Goal: Task Accomplishment & Management: Manage account settings

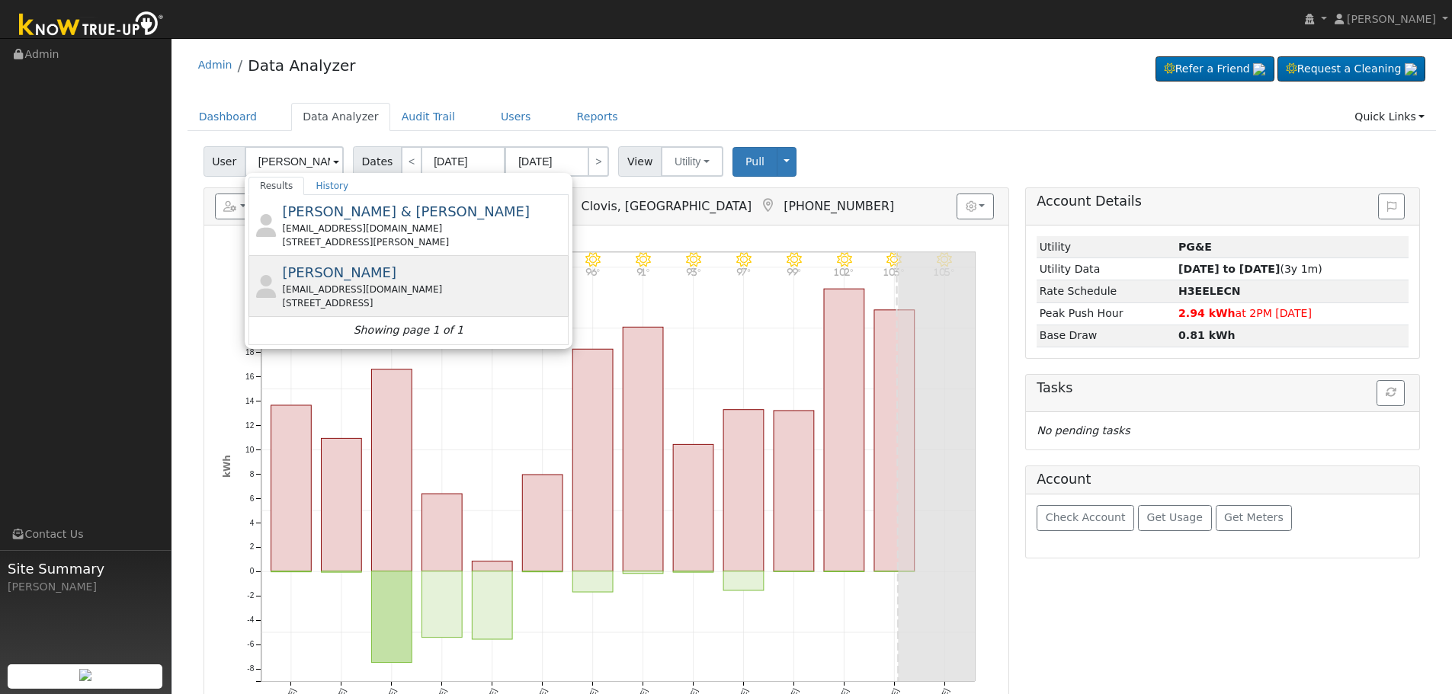
click at [404, 287] on div "[EMAIL_ADDRESS][DOMAIN_NAME]" at bounding box center [423, 290] width 283 height 14
type input "[PERSON_NAME]"
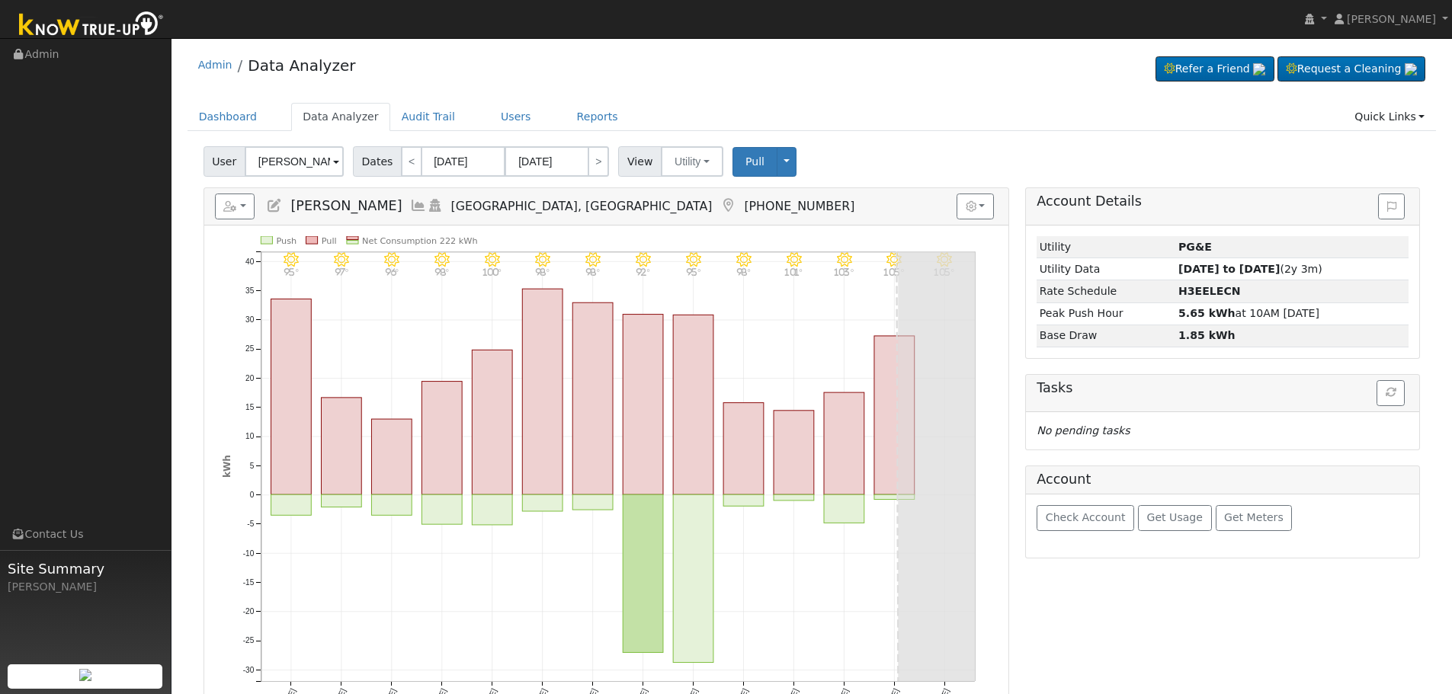
click at [418, 204] on icon at bounding box center [418, 206] width 17 height 14
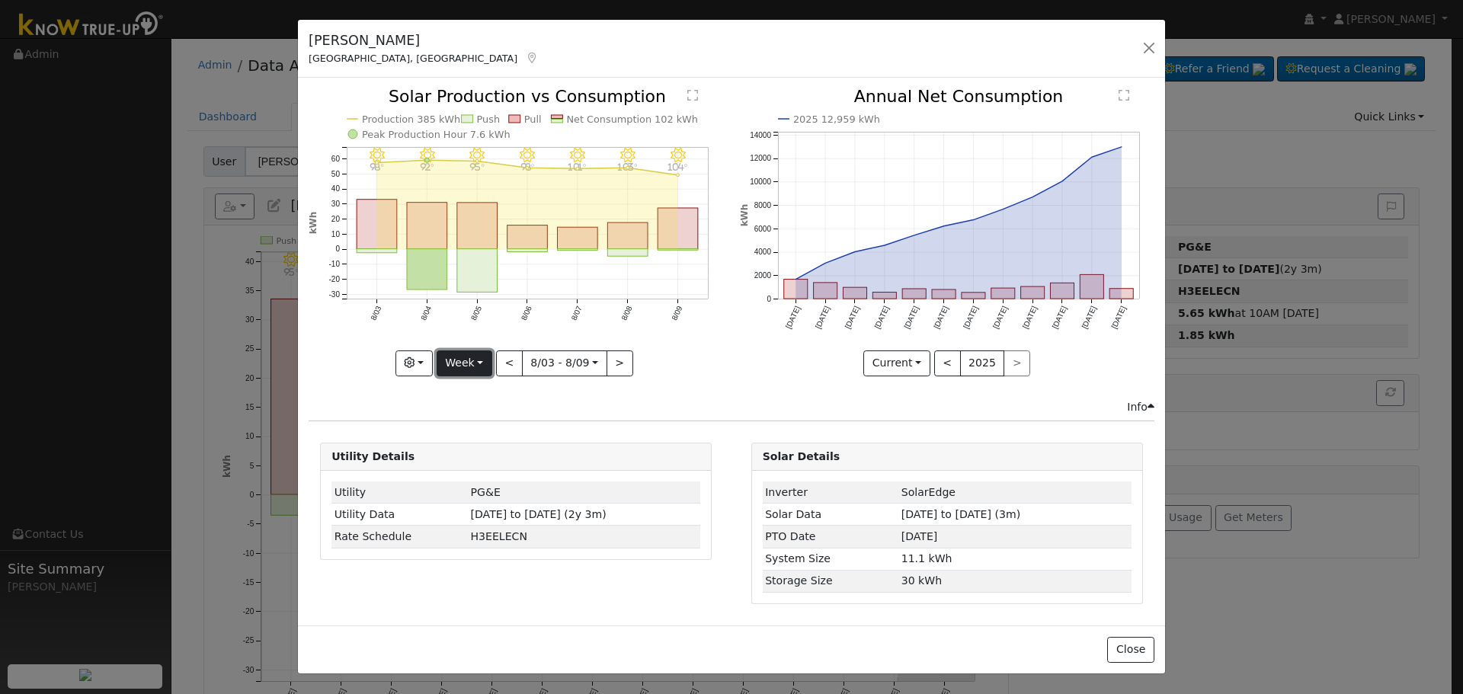
click at [472, 366] on button "Week" at bounding box center [465, 364] width 56 height 26
click at [498, 460] on link "Year" at bounding box center [490, 458] width 106 height 21
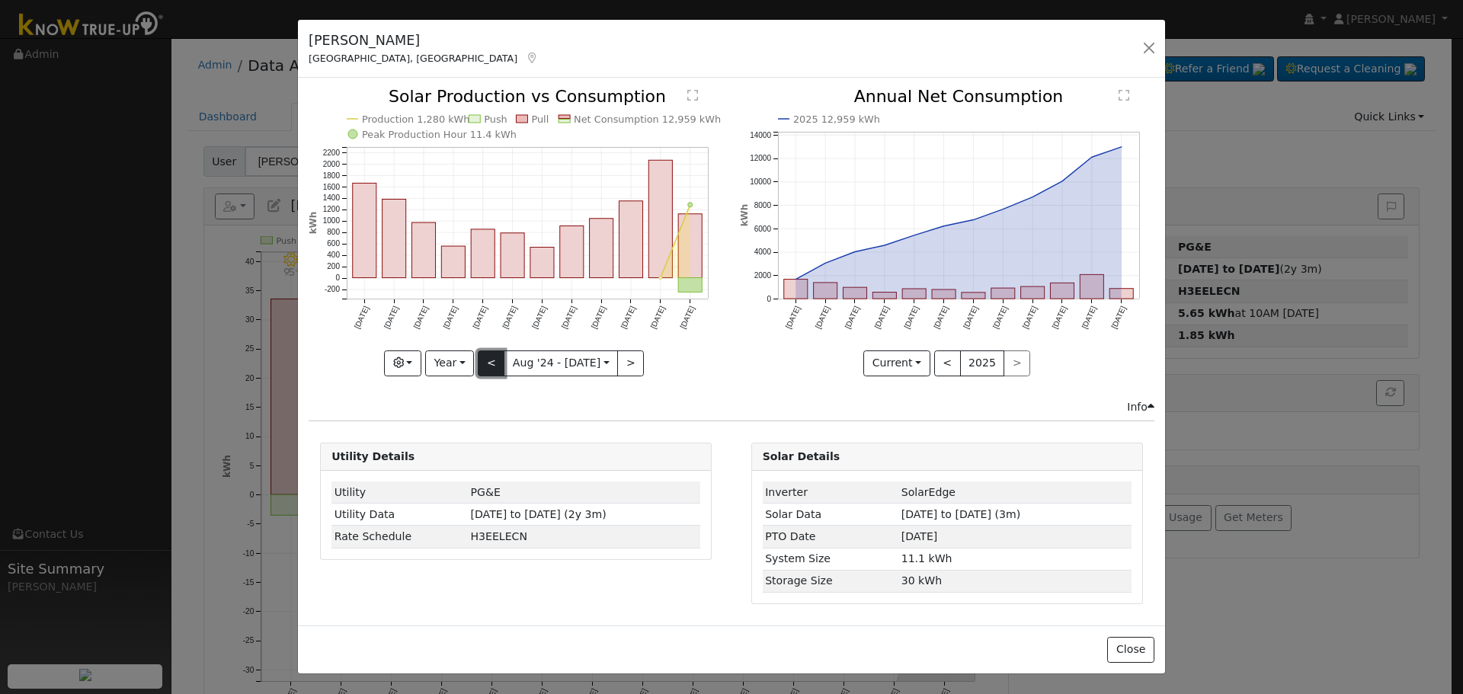
click at [500, 365] on button "<" at bounding box center [491, 364] width 27 height 26
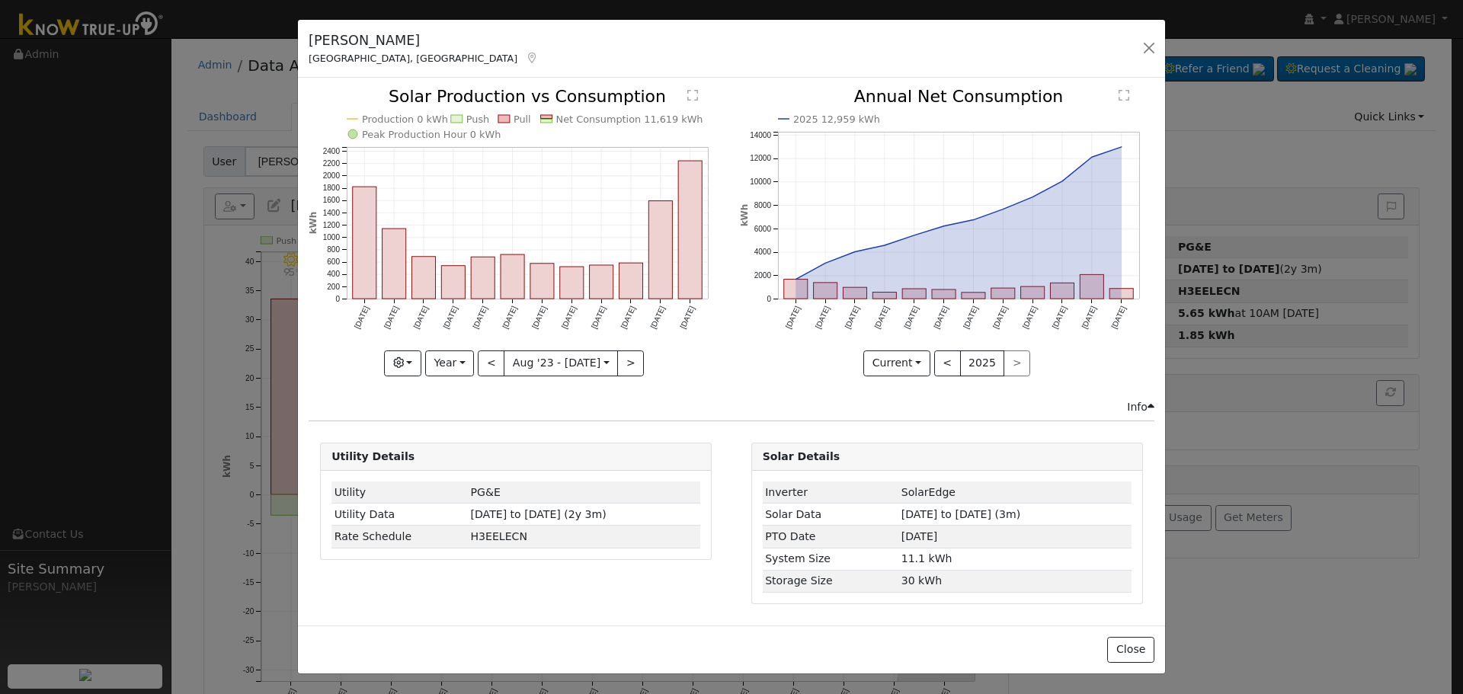
click at [525, 62] on icon at bounding box center [532, 58] width 14 height 11
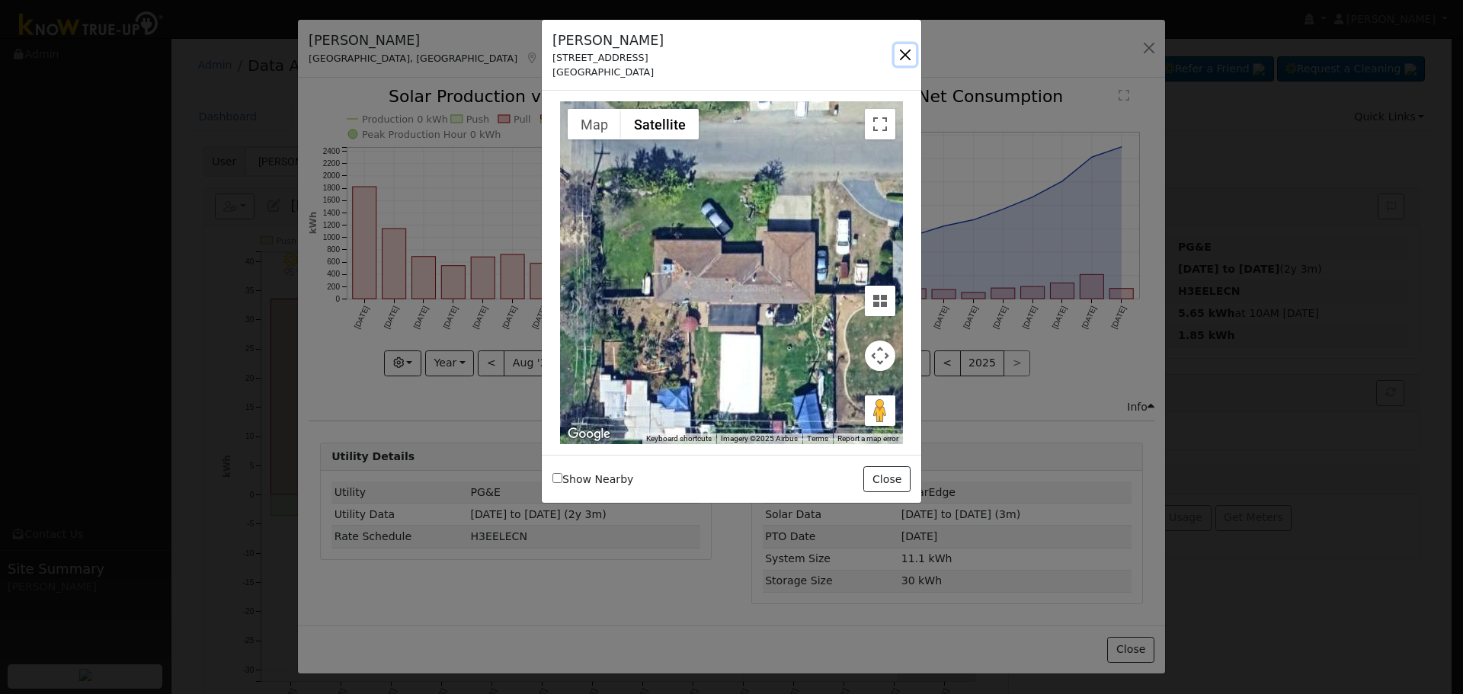
click at [902, 59] on button "button" at bounding box center [905, 54] width 21 height 21
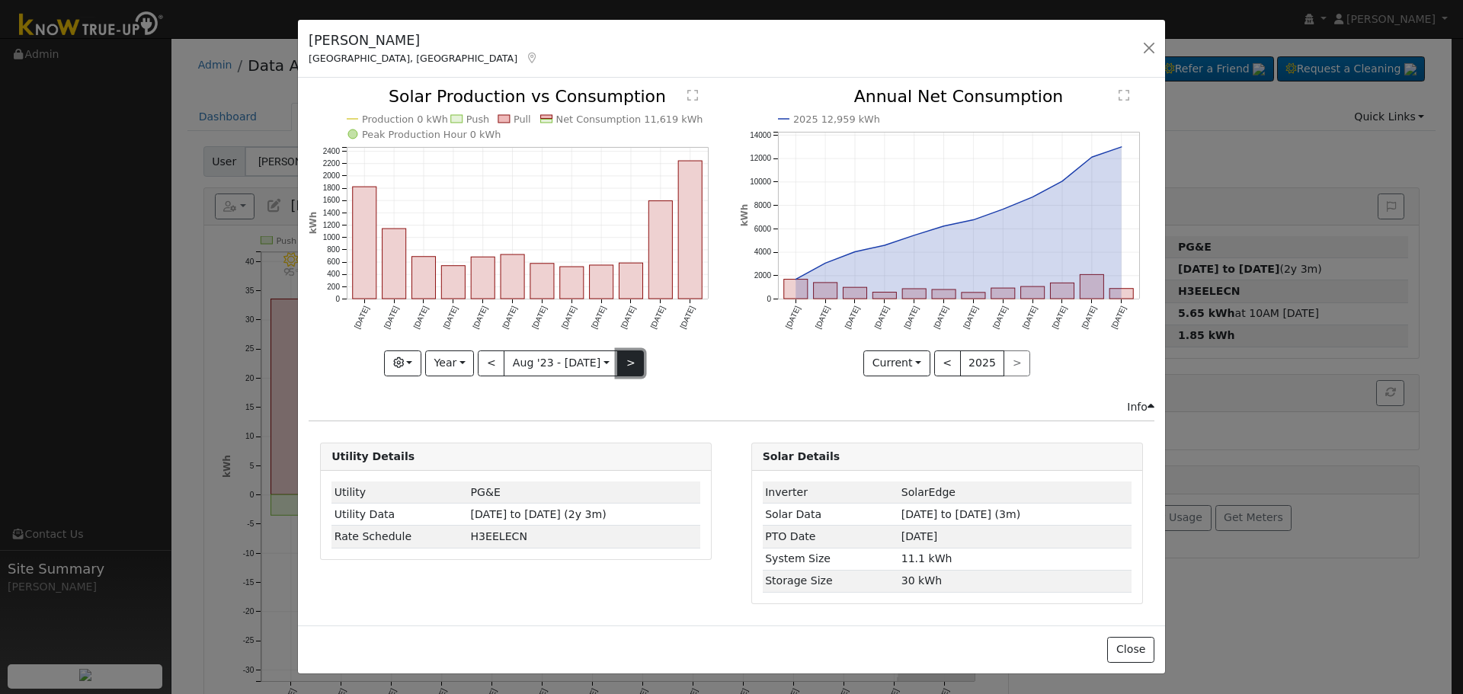
click at [620, 366] on button ">" at bounding box center [630, 364] width 27 height 26
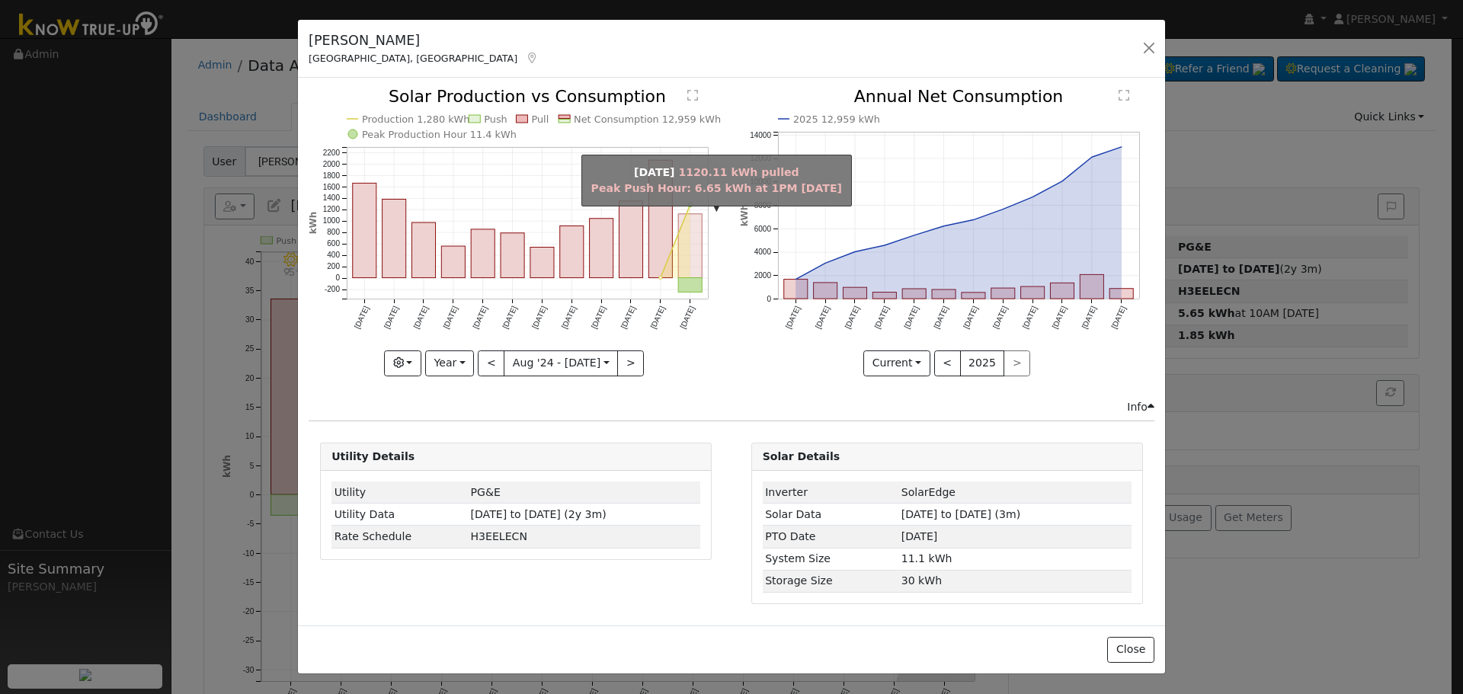
click at [683, 232] on rect "onclick=""" at bounding box center [691, 246] width 24 height 64
type input "[DATE]"
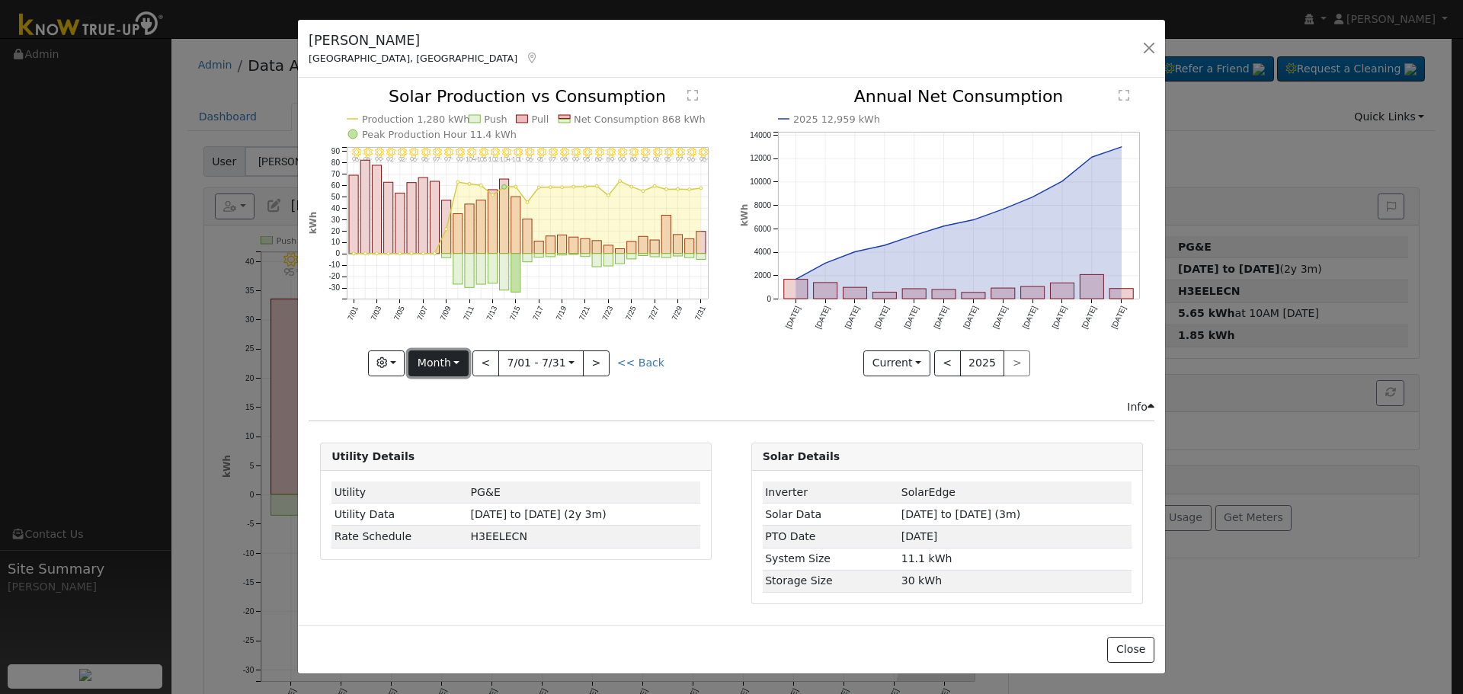
click at [463, 367] on button "Month" at bounding box center [438, 364] width 60 height 26
click at [477, 475] on link "Custom" at bounding box center [462, 480] width 106 height 21
click at [532, 365] on body "[PERSON_NAME] [PERSON_NAME] Profile My Company Help Center Terms Of Service See…" at bounding box center [731, 471] width 1463 height 866
click at [532, 365] on input "[DATE]" at bounding box center [519, 363] width 49 height 24
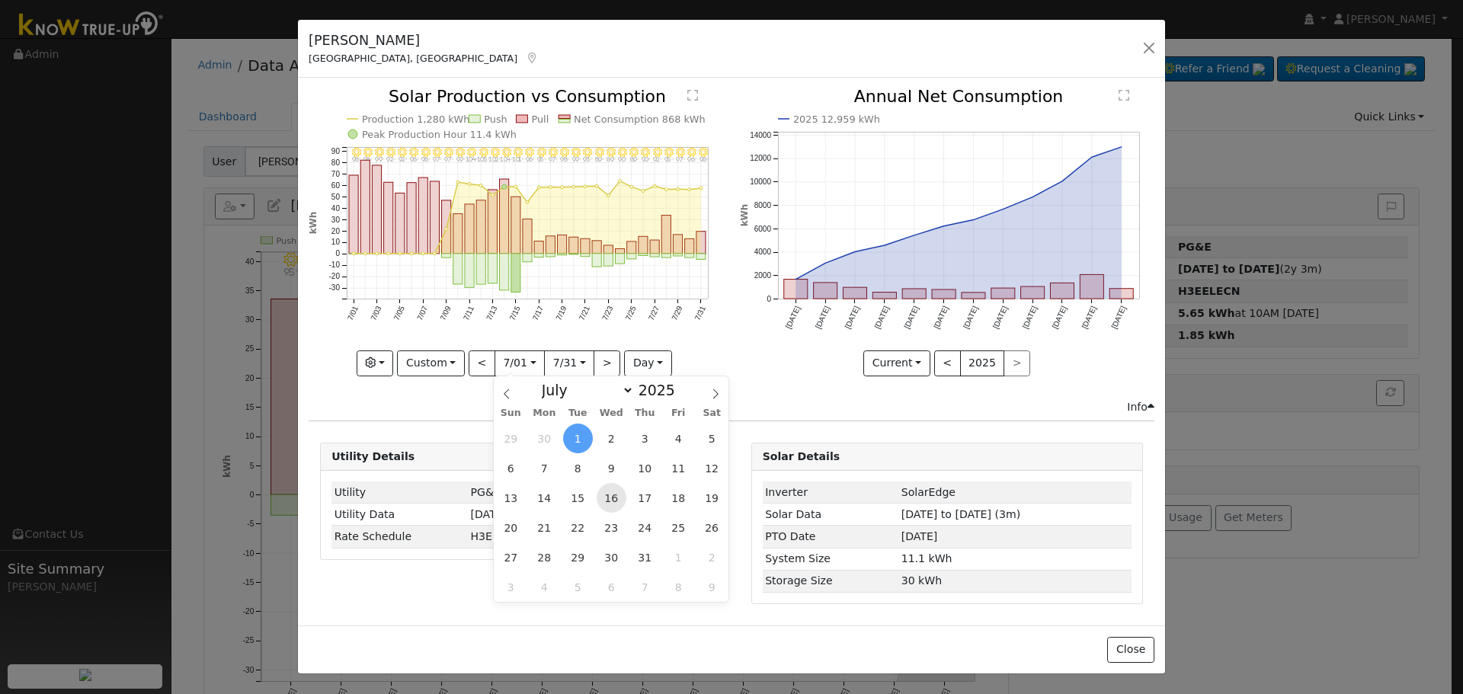
click at [613, 501] on span "16" at bounding box center [612, 498] width 30 height 30
type input "[DATE]"
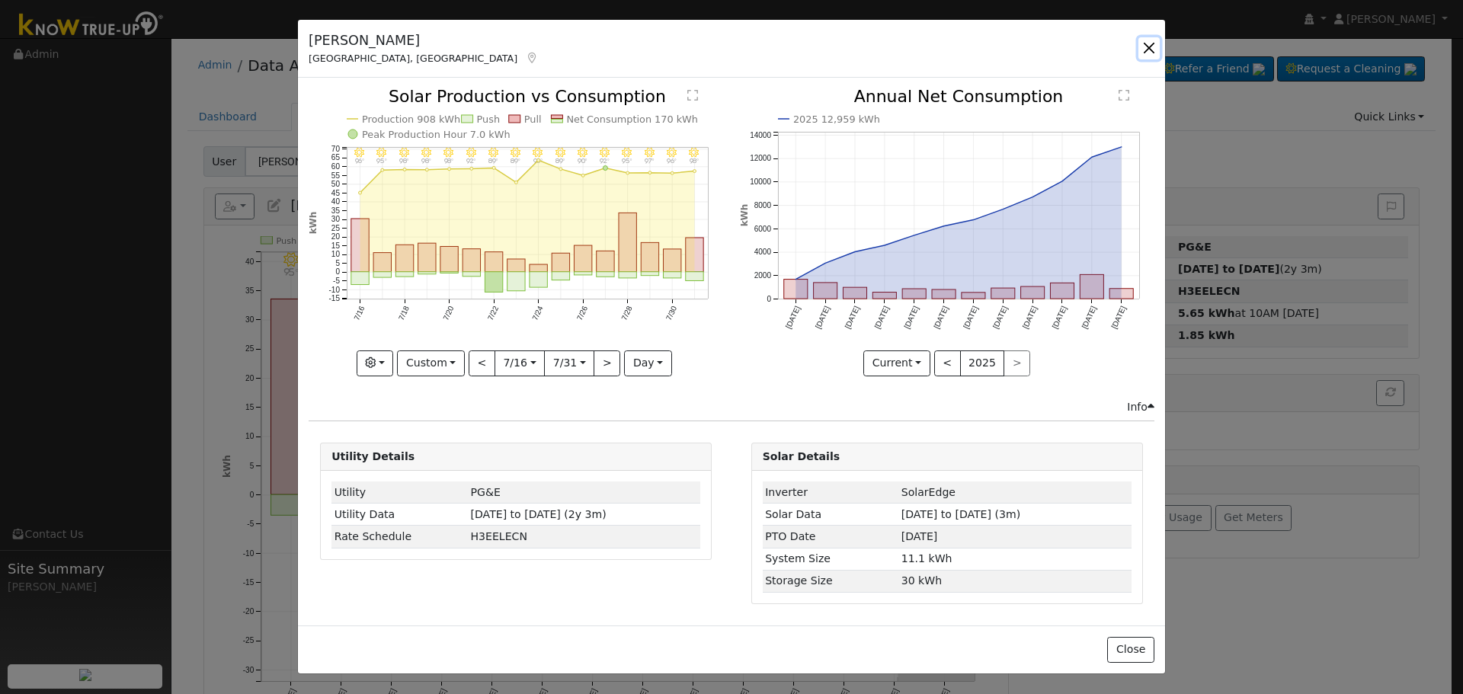
click at [1154, 52] on button "button" at bounding box center [1149, 47] width 21 height 21
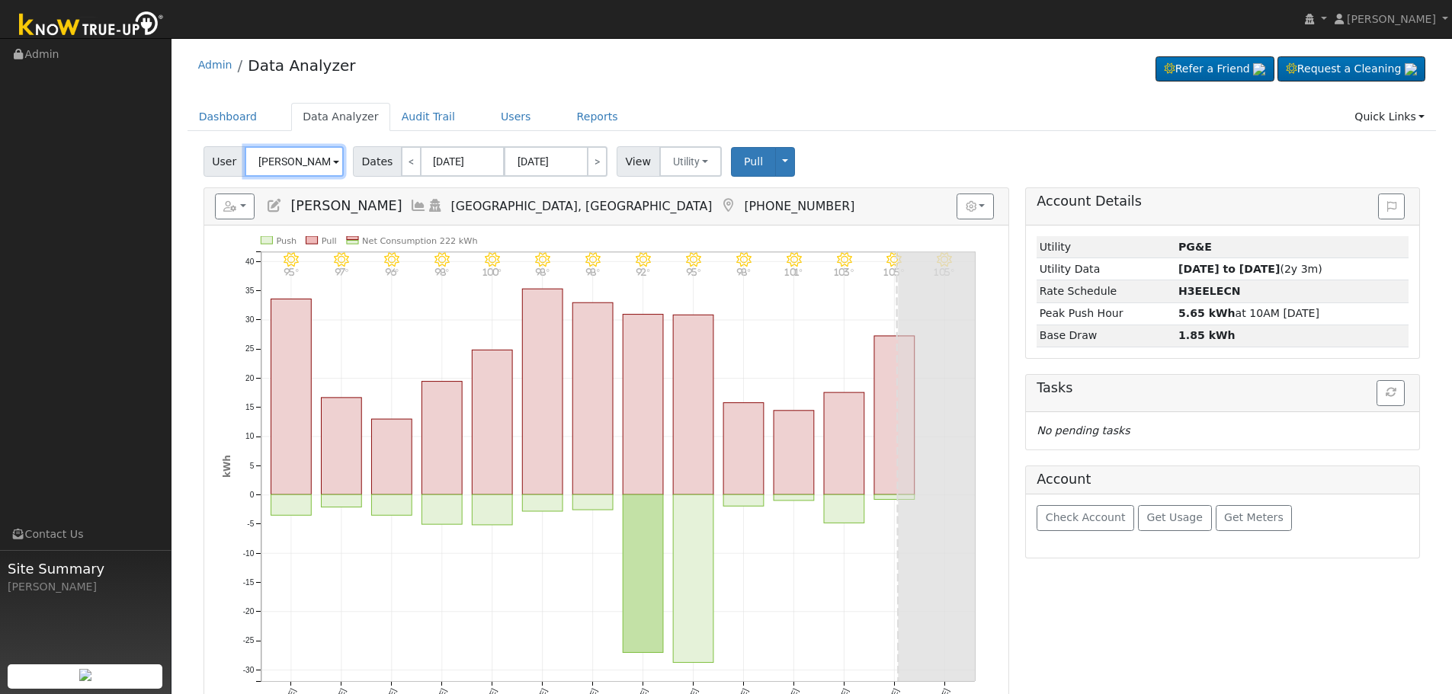
click at [294, 155] on input "[PERSON_NAME]" at bounding box center [294, 161] width 99 height 30
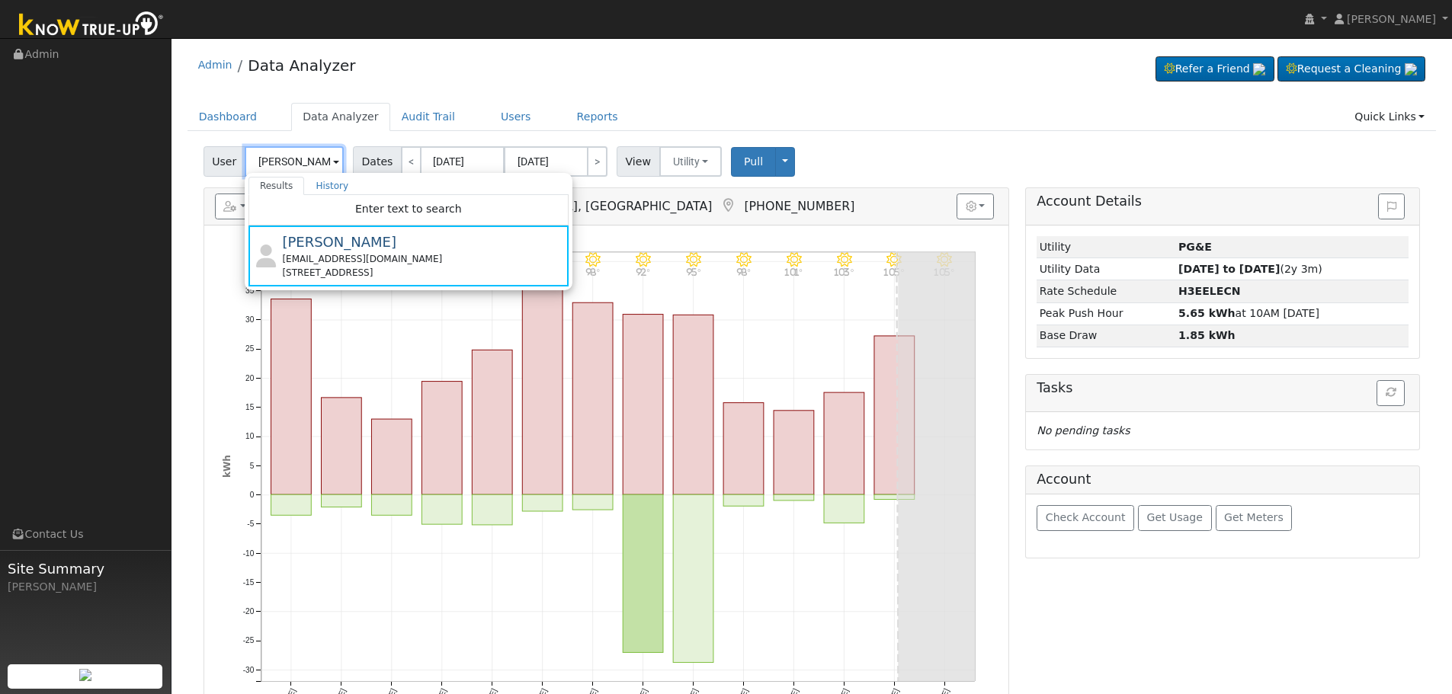
type input "h"
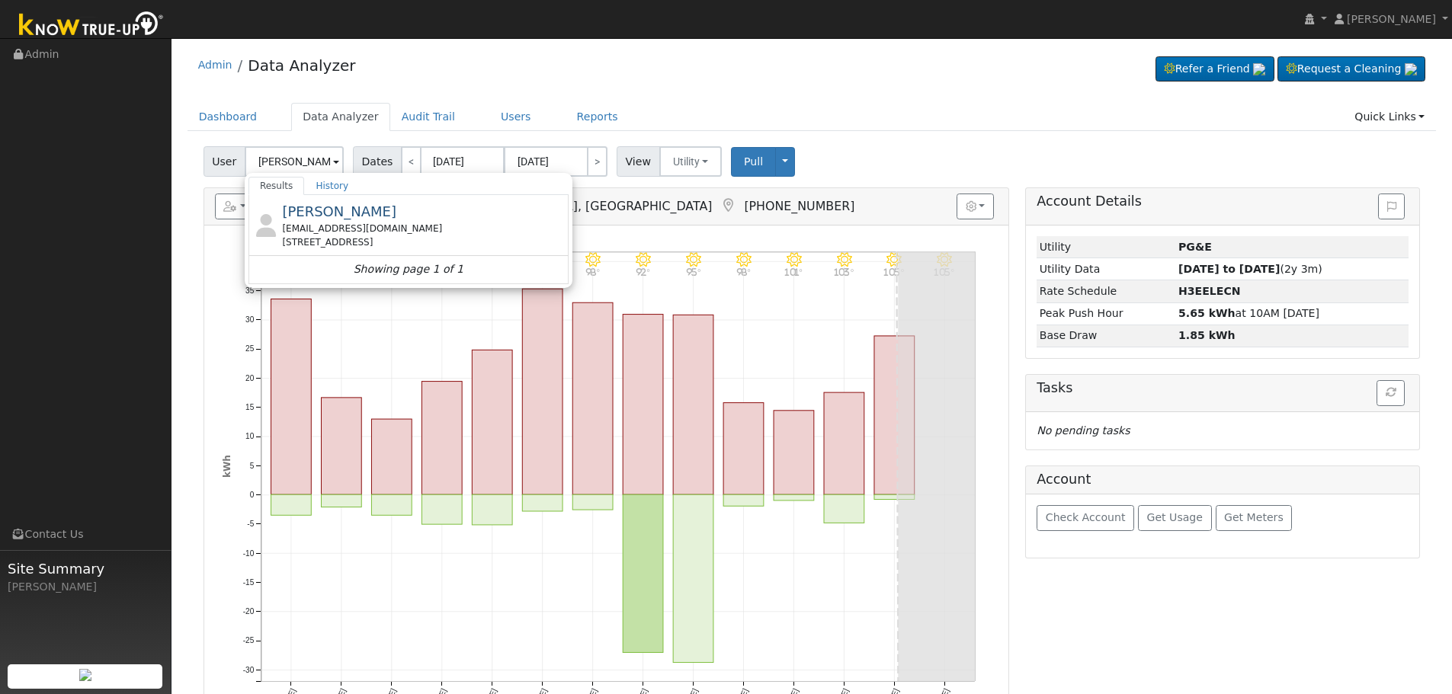
click at [391, 227] on div "[EMAIL_ADDRESS][DOMAIN_NAME]" at bounding box center [423, 229] width 283 height 14
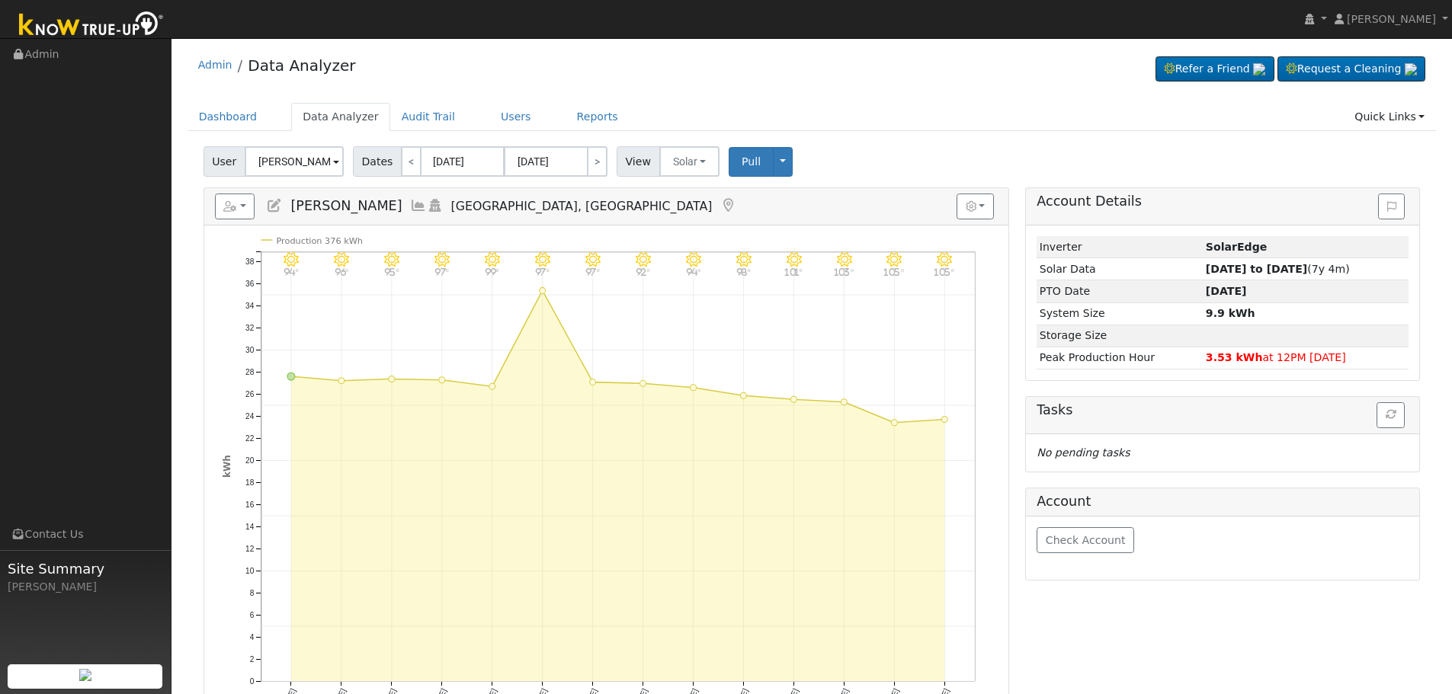
click at [427, 203] on icon at bounding box center [418, 206] width 17 height 14
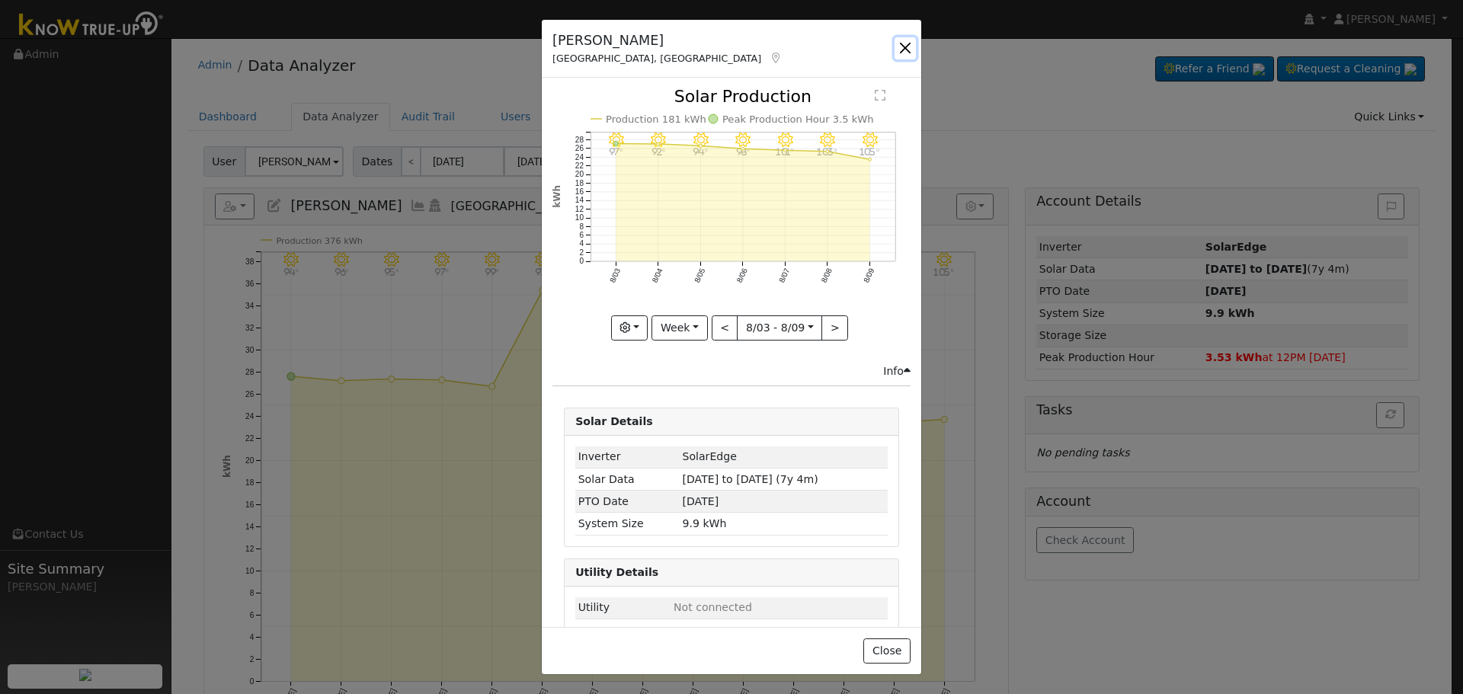
click at [906, 46] on button "button" at bounding box center [905, 47] width 21 height 21
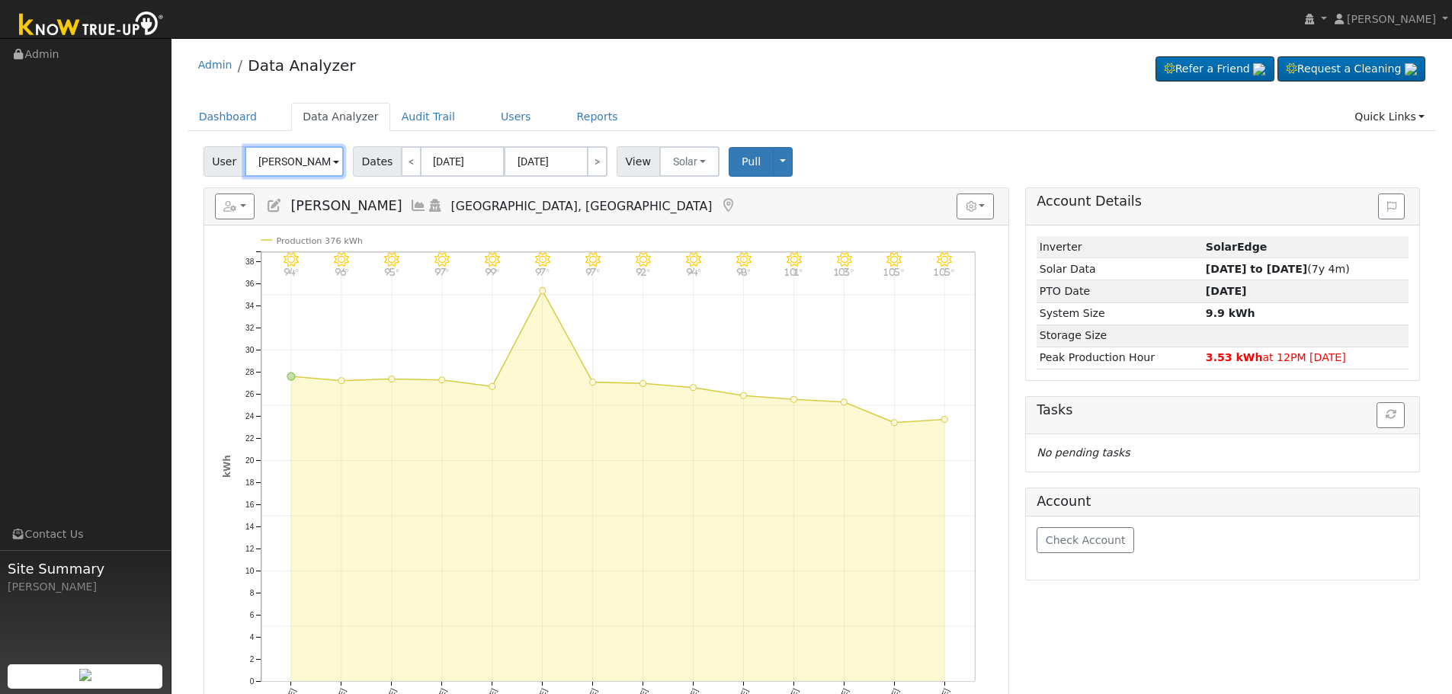
click at [278, 166] on input "[PERSON_NAME]" at bounding box center [294, 161] width 99 height 30
drag, startPoint x: 310, startPoint y: 162, endPoint x: 218, endPoint y: 172, distance: 92.7
click at [218, 172] on div "User [PERSON_NAME] Results History "[PERSON_NAME]" not found Enter text to sear…" at bounding box center [275, 161] width 144 height 30
type input "[PERSON_NAME]"
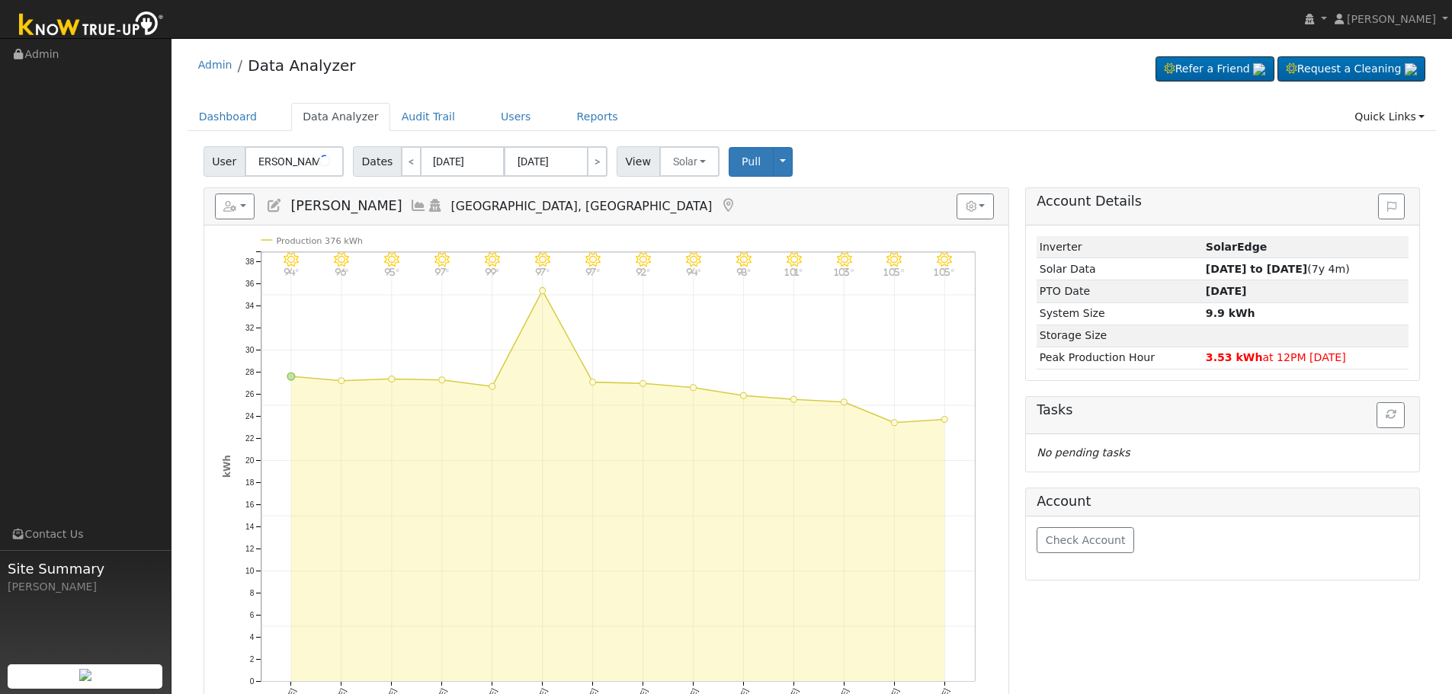
scroll to position [0, 0]
click at [669, 70] on div "Admin Data Analyzer Refer a Friend Request a Cleaning" at bounding box center [811, 69] width 1249 height 46
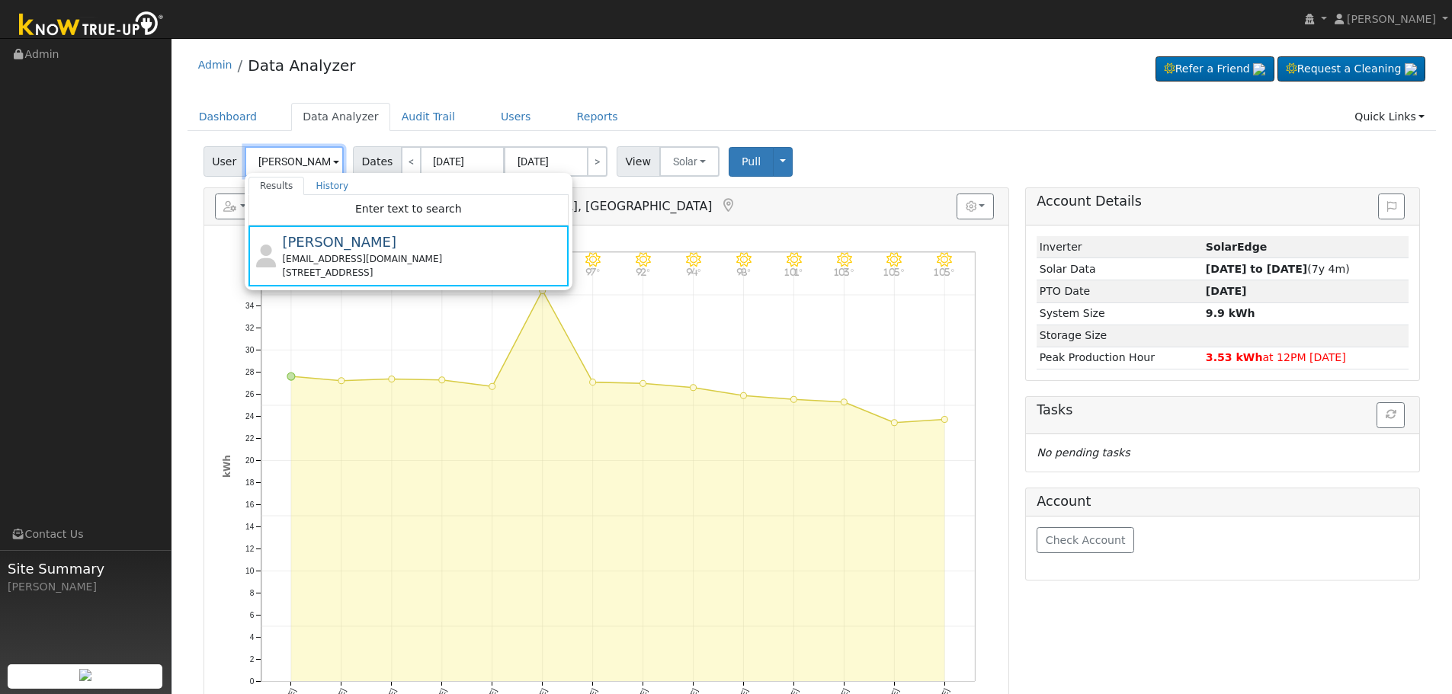
click at [294, 170] on input "[PERSON_NAME]" at bounding box center [294, 161] width 99 height 30
click at [293, 169] on input "[PERSON_NAME]" at bounding box center [294, 161] width 99 height 30
